Goal: Task Accomplishment & Management: Use online tool/utility

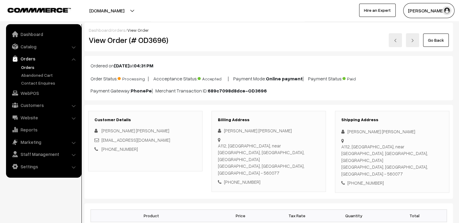
click at [428, 45] on link "Go Back" at bounding box center [436, 39] width 26 height 13
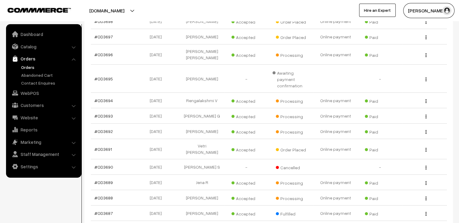
scroll to position [157, 0]
click at [105, 128] on link "#OD3692" at bounding box center [103, 130] width 18 height 5
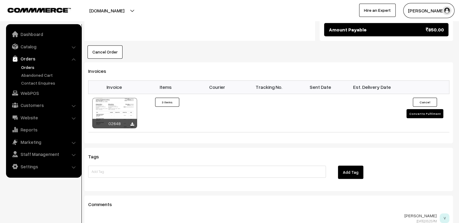
scroll to position [459, 0]
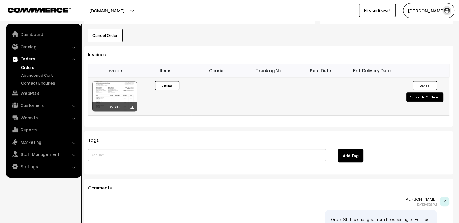
click at [424, 92] on button "Convert to Fulfilment" at bounding box center [424, 96] width 37 height 9
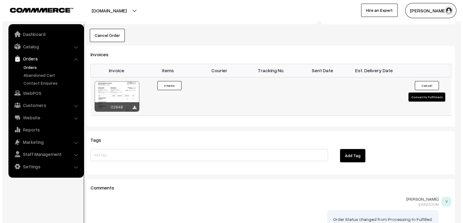
scroll to position [460, 0]
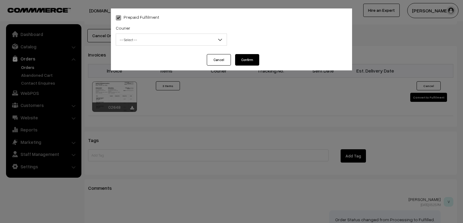
click at [209, 46] on div "Courier -- Select -- DTDC ST Courier India Post Professional Courier Self Pick …" at bounding box center [171, 36] width 120 height 25
click at [204, 38] on span "-- Select --" at bounding box center [171, 39] width 111 height 11
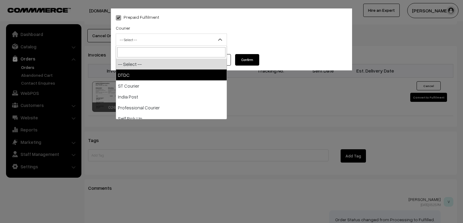
select select "1"
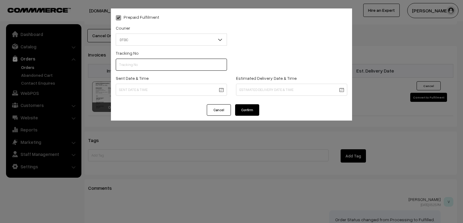
click at [160, 66] on input "text" at bounding box center [171, 65] width 111 height 12
type input "d"
type input "D1005078329"
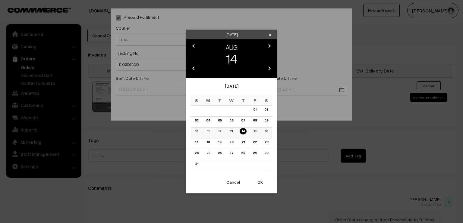
click at [232, 130] on link "13" at bounding box center [231, 131] width 6 height 6
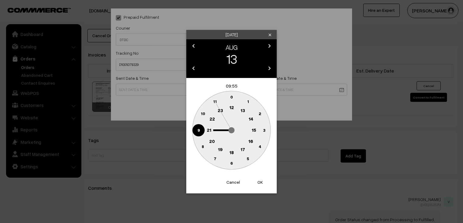
click at [198, 127] on text "9" at bounding box center [199, 129] width 2 height 5
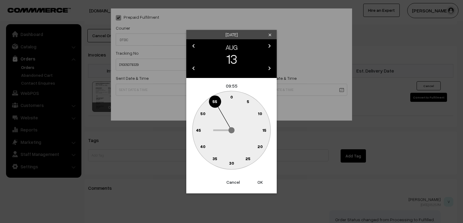
click at [232, 94] on text "0" at bounding box center [231, 96] width 3 height 5
type input "13-08-2025 09:00"
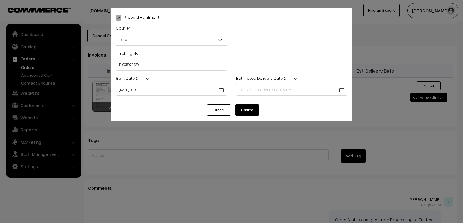
click at [245, 111] on button "Confirm" at bounding box center [247, 109] width 24 height 11
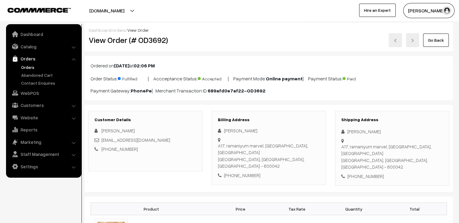
click at [441, 40] on link "Go Back" at bounding box center [436, 39] width 26 height 13
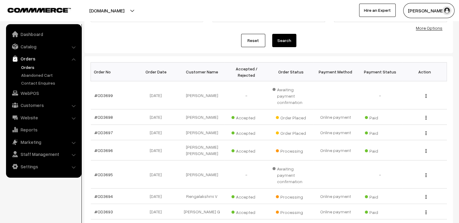
scroll to position [72, 0]
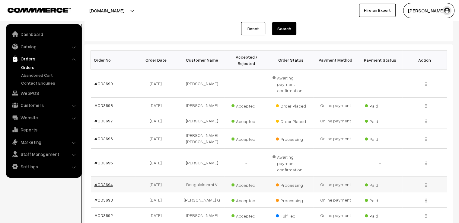
click at [106, 182] on link "#OD3694" at bounding box center [103, 184] width 18 height 5
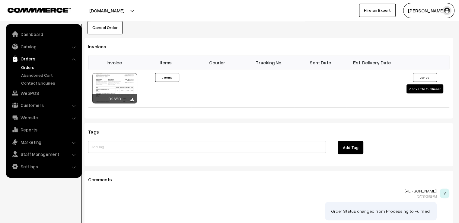
scroll to position [445, 0]
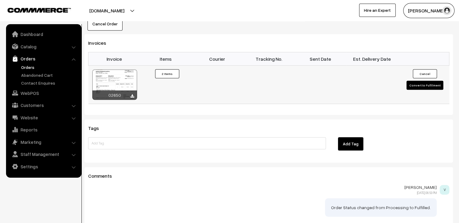
click at [427, 81] on button "Convert to Fulfilment" at bounding box center [424, 85] width 37 height 9
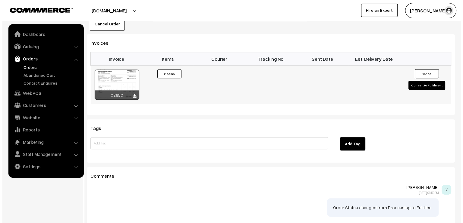
scroll to position [446, 0]
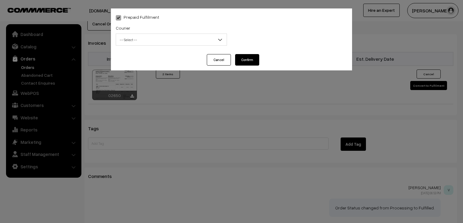
click at [163, 37] on span "-- Select --" at bounding box center [171, 39] width 111 height 11
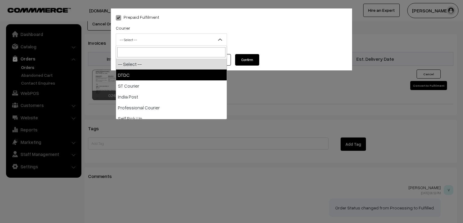
drag, startPoint x: 169, startPoint y: 75, endPoint x: 154, endPoint y: 75, distance: 14.2
select select "1"
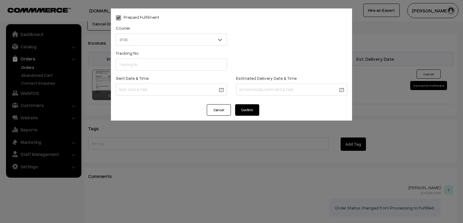
click at [154, 75] on div "Sent Date & Time" at bounding box center [171, 84] width 111 height 21
click at [153, 68] on input "text" at bounding box center [171, 65] width 111 height 12
type input "D1005078327"
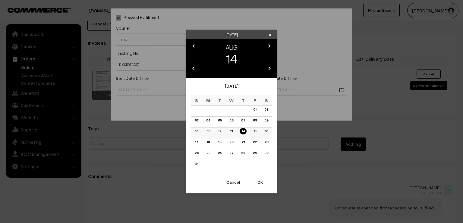
click at [230, 131] on link "13" at bounding box center [231, 131] width 6 height 6
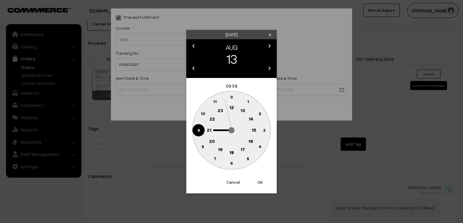
click at [201, 132] on circle at bounding box center [198, 130] width 12 height 12
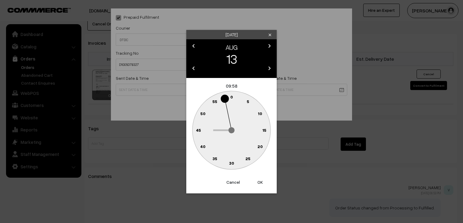
click at [233, 95] on text "0" at bounding box center [231, 96] width 3 height 5
type input "13-08-2025 09:00"
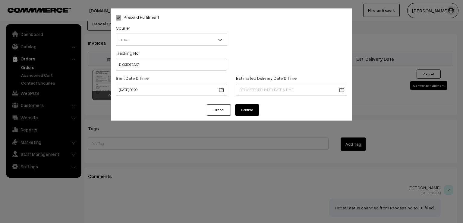
click at [240, 110] on button "Confirm" at bounding box center [247, 109] width 24 height 11
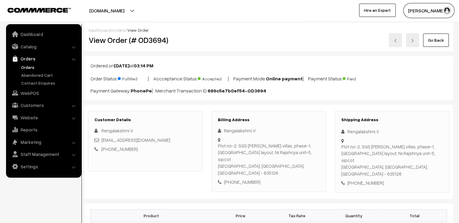
click at [441, 40] on link "Go Back" at bounding box center [436, 39] width 26 height 13
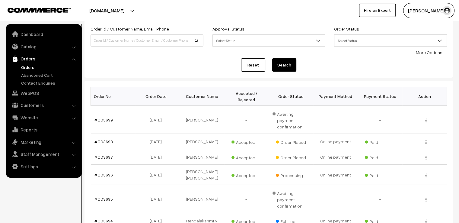
scroll to position [48, 0]
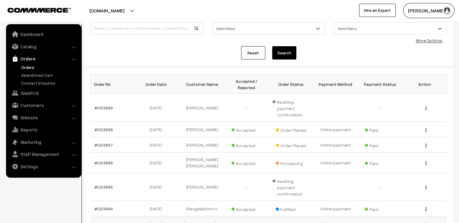
click at [107, 221] on link "#OD3693" at bounding box center [103, 223] width 18 height 5
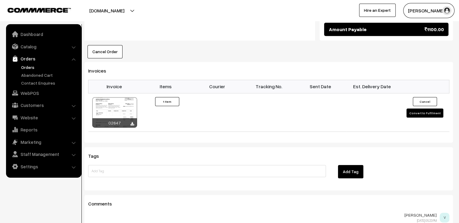
scroll to position [422, 0]
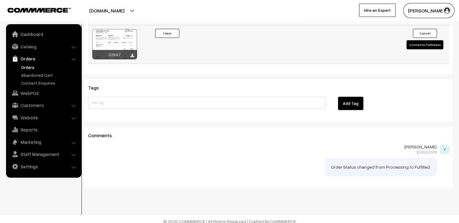
click at [436, 41] on button "Convert to Fulfilment" at bounding box center [424, 44] width 37 height 9
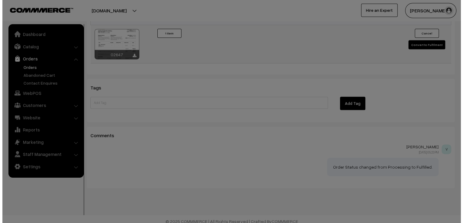
scroll to position [423, 0]
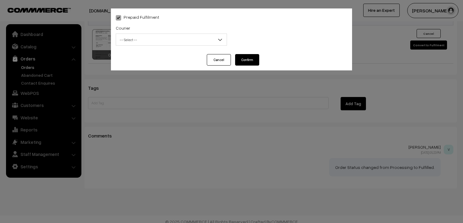
click at [189, 43] on span "-- Select --" at bounding box center [171, 39] width 111 height 11
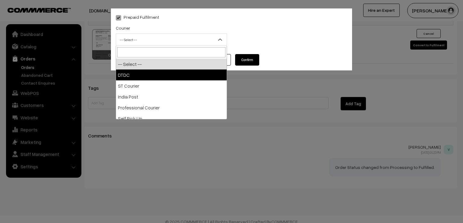
select select "1"
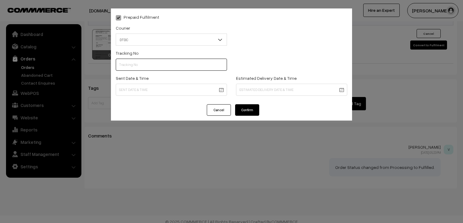
click at [150, 64] on input "text" at bounding box center [171, 65] width 111 height 12
type input "D1005078331"
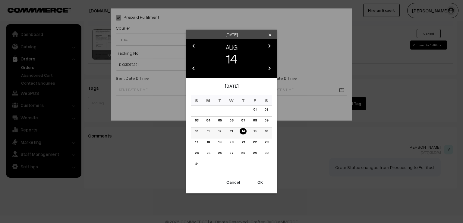
click at [232, 132] on link "13" at bounding box center [231, 131] width 6 height 6
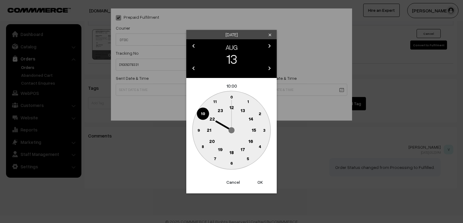
click at [198, 130] on text "9" at bounding box center [199, 129] width 2 height 5
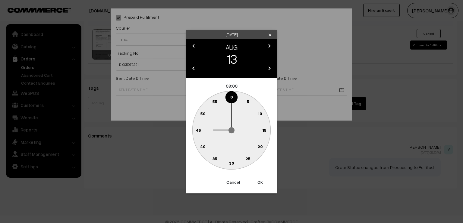
click at [231, 98] on text "0" at bounding box center [231, 96] width 3 height 5
type input "13-08-2025 09:00"
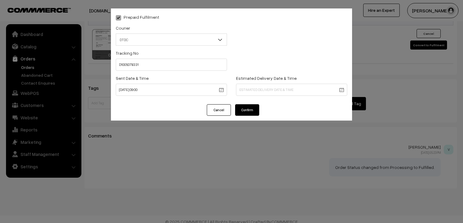
click at [243, 114] on button "Confirm" at bounding box center [247, 109] width 24 height 11
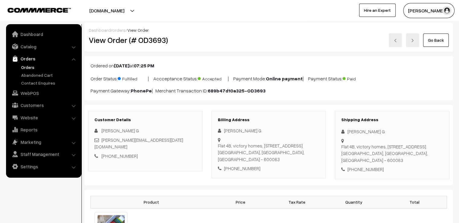
click at [427, 38] on link "Go Back" at bounding box center [436, 39] width 26 height 13
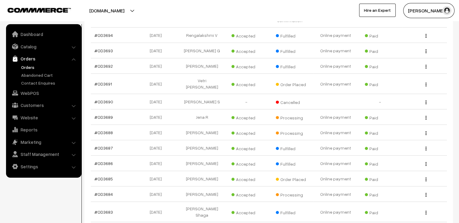
scroll to position [229, 0]
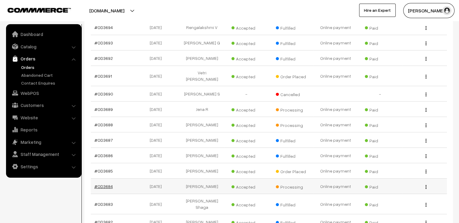
click at [99, 183] on link "#OD3684" at bounding box center [103, 185] width 18 height 5
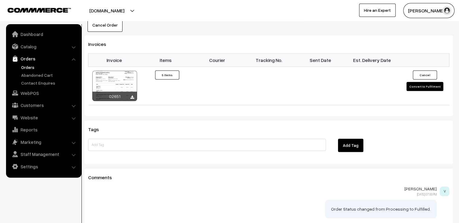
scroll to position [579, 0]
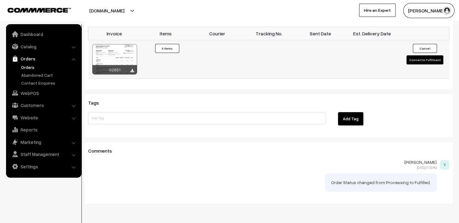
click at [420, 55] on button "Convert to Fulfilment" at bounding box center [424, 59] width 37 height 9
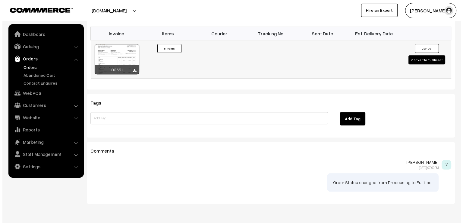
scroll to position [582, 0]
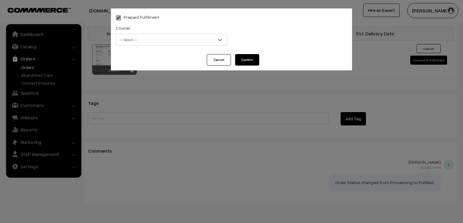
click at [176, 37] on span "-- Select --" at bounding box center [171, 39] width 111 height 11
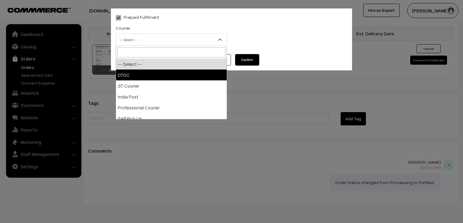
select select "1"
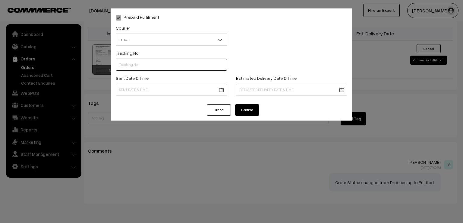
click at [146, 65] on input "text" at bounding box center [171, 65] width 111 height 12
type input "D1005024980"
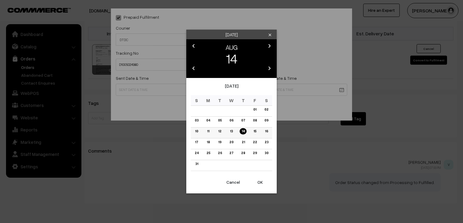
click at [230, 132] on link "13" at bounding box center [231, 131] width 6 height 6
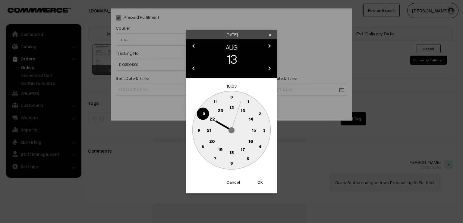
click at [195, 133] on circle at bounding box center [198, 130] width 12 height 12
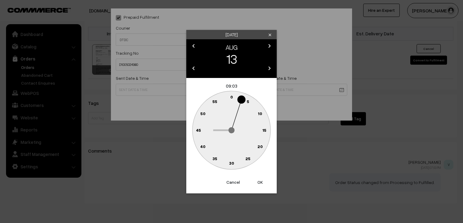
click at [231, 97] on text "0" at bounding box center [231, 96] width 3 height 5
type input "13-08-2025 09:00"
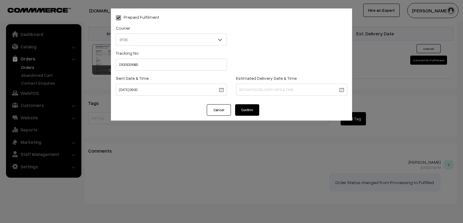
click at [241, 109] on button "Confirm" at bounding box center [247, 109] width 24 height 11
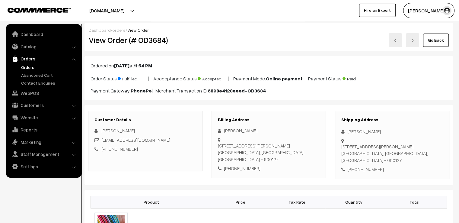
click at [431, 41] on link "Go Back" at bounding box center [436, 39] width 26 height 13
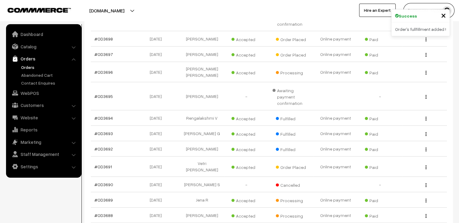
scroll to position [151, 0]
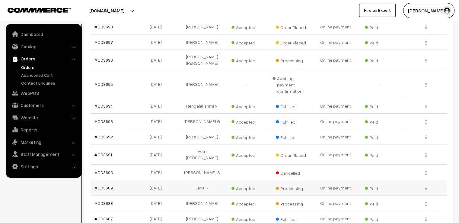
click at [103, 185] on link "#OD3689" at bounding box center [103, 187] width 18 height 5
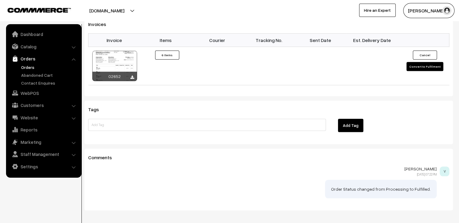
scroll to position [623, 0]
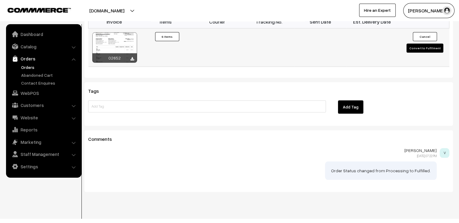
click at [414, 43] on button "Convert to Fulfilment" at bounding box center [424, 47] width 37 height 9
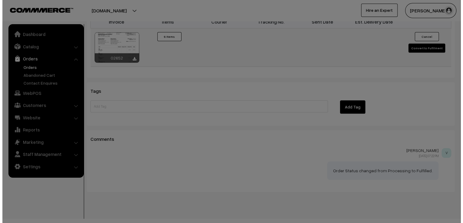
scroll to position [625, 0]
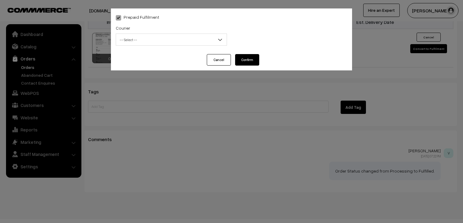
click at [214, 38] on span "-- Select --" at bounding box center [171, 39] width 111 height 11
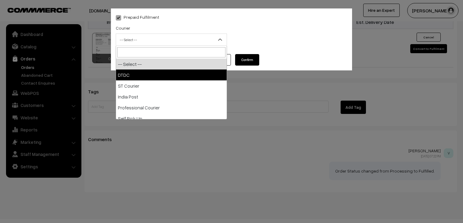
select select "1"
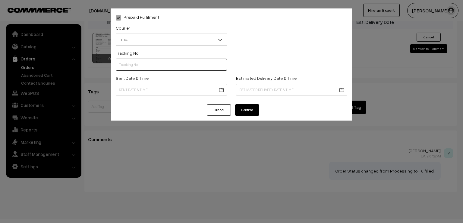
click at [162, 63] on input "text" at bounding box center [171, 65] width 111 height 12
type input "D1005024981"
click at [168, 98] on div "Sent Date & Time" at bounding box center [171, 86] width 120 height 25
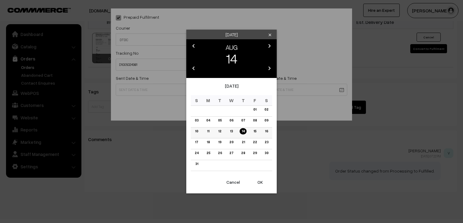
click at [230, 133] on link "13" at bounding box center [231, 131] width 6 height 6
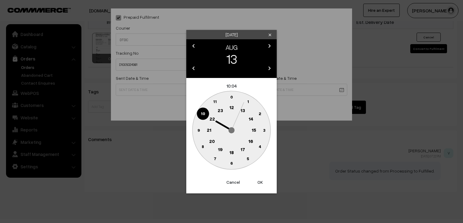
click at [202, 132] on circle at bounding box center [198, 130] width 12 height 12
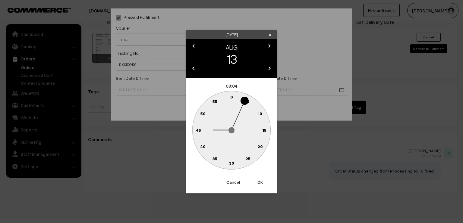
click at [231, 98] on text "0" at bounding box center [231, 96] width 3 height 5
type input "13-08-2025 09:00"
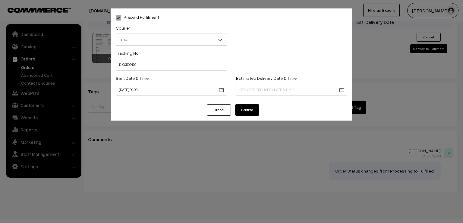
click at [242, 109] on button "Confirm" at bounding box center [247, 109] width 24 height 11
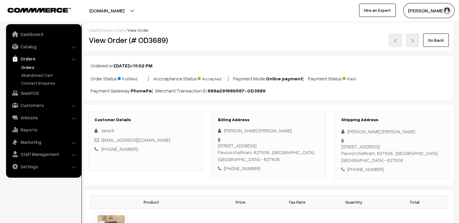
click at [445, 38] on link "Go Back" at bounding box center [436, 39] width 26 height 13
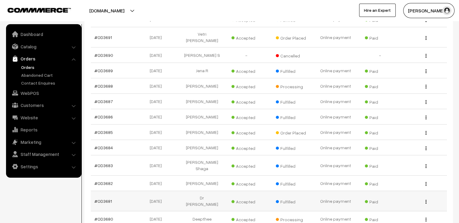
scroll to position [278, 0]
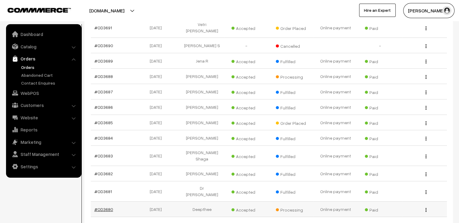
click at [107, 206] on link "#OD3680" at bounding box center [103, 208] width 19 height 5
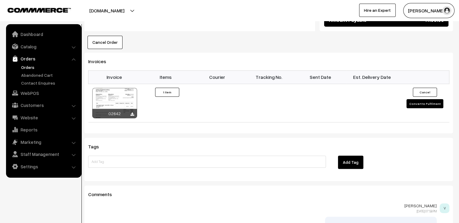
scroll to position [426, 0]
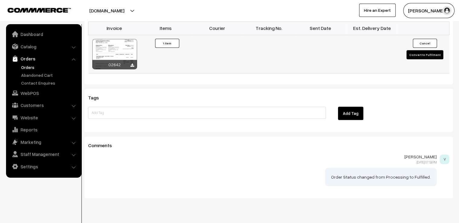
click at [430, 50] on button "Convert to Fulfilment" at bounding box center [424, 54] width 37 height 9
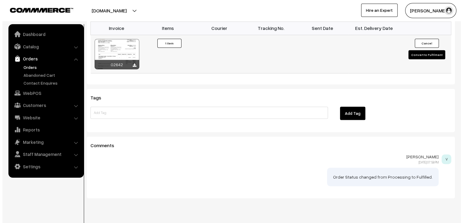
scroll to position [427, 0]
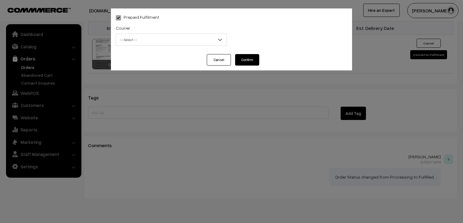
click at [216, 40] on span "-- Select --" at bounding box center [171, 39] width 111 height 11
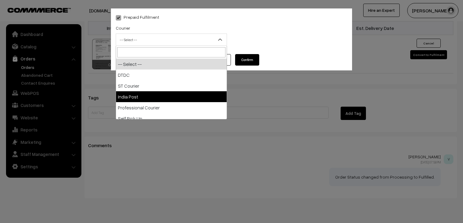
select select "3"
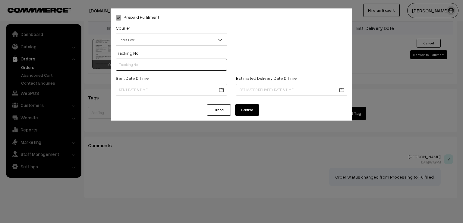
click at [144, 69] on input "text" at bounding box center [171, 65] width 111 height 12
type input "ET531775129IN"
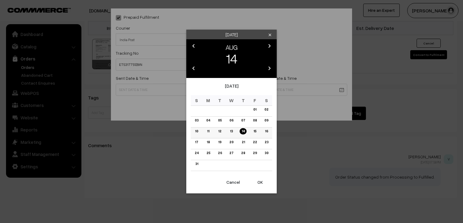
click at [230, 131] on link "13" at bounding box center [231, 131] width 6 height 6
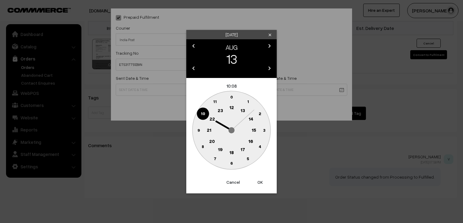
click at [198, 132] on text "9" at bounding box center [199, 129] width 2 height 5
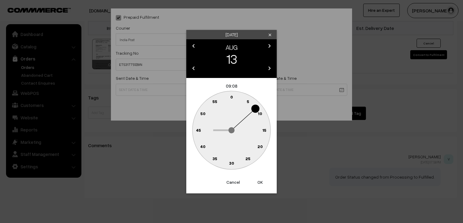
click at [231, 94] on text "0" at bounding box center [231, 96] width 3 height 5
type input "13-08-2025 09:00"
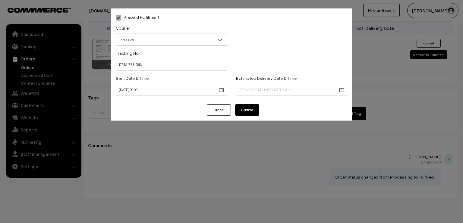
click at [248, 110] on button "Confirm" at bounding box center [247, 109] width 24 height 11
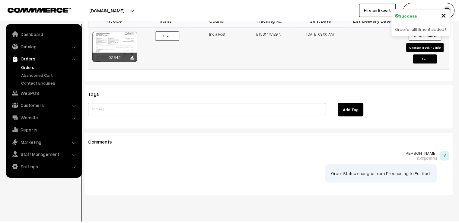
scroll to position [426, 0]
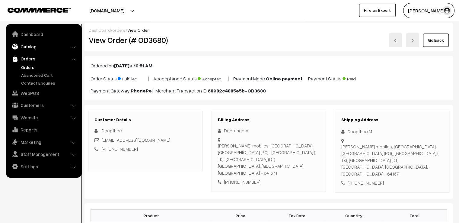
click at [38, 46] on link "Catalog" at bounding box center [44, 46] width 72 height 11
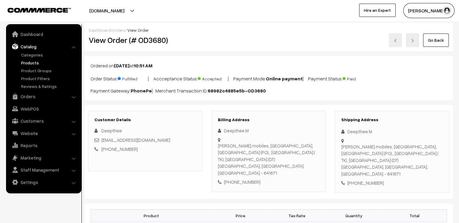
click at [31, 62] on link "Products" at bounding box center [50, 62] width 60 height 6
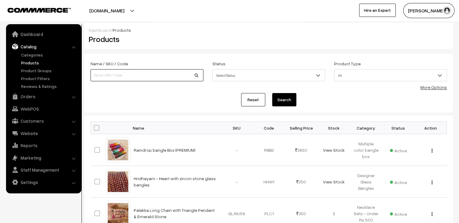
click at [167, 73] on input at bounding box center [146, 75] width 113 height 12
type input "yukthi"
click at [285, 99] on button "Search" at bounding box center [284, 99] width 24 height 13
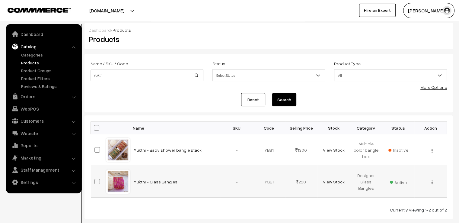
click at [333, 180] on link "View Stock" at bounding box center [333, 181] width 22 height 5
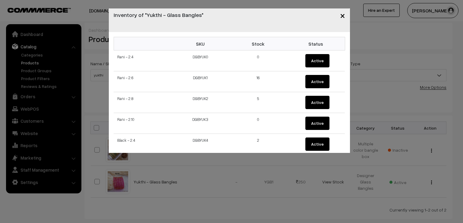
click at [353, 16] on div "× Inventory of "Yukthi - Glass Bangles" SKU Stock Status Rani - 2.4 DGBYUK0 0 A…" at bounding box center [231, 111] width 463 height 223
